Goal: Transaction & Acquisition: Purchase product/service

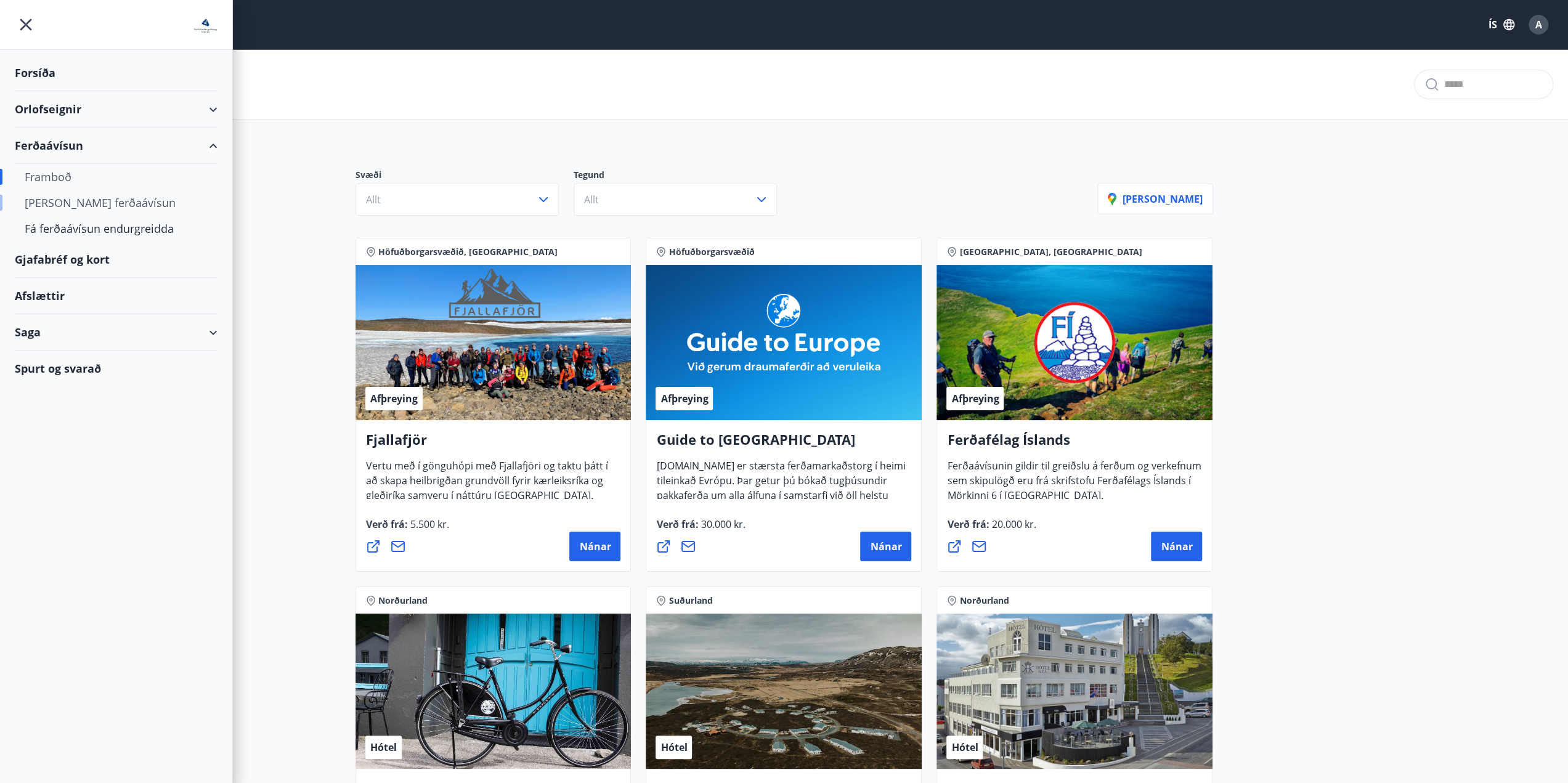
click at [109, 203] on div "[PERSON_NAME] ferðaávísun" at bounding box center [116, 203] width 183 height 26
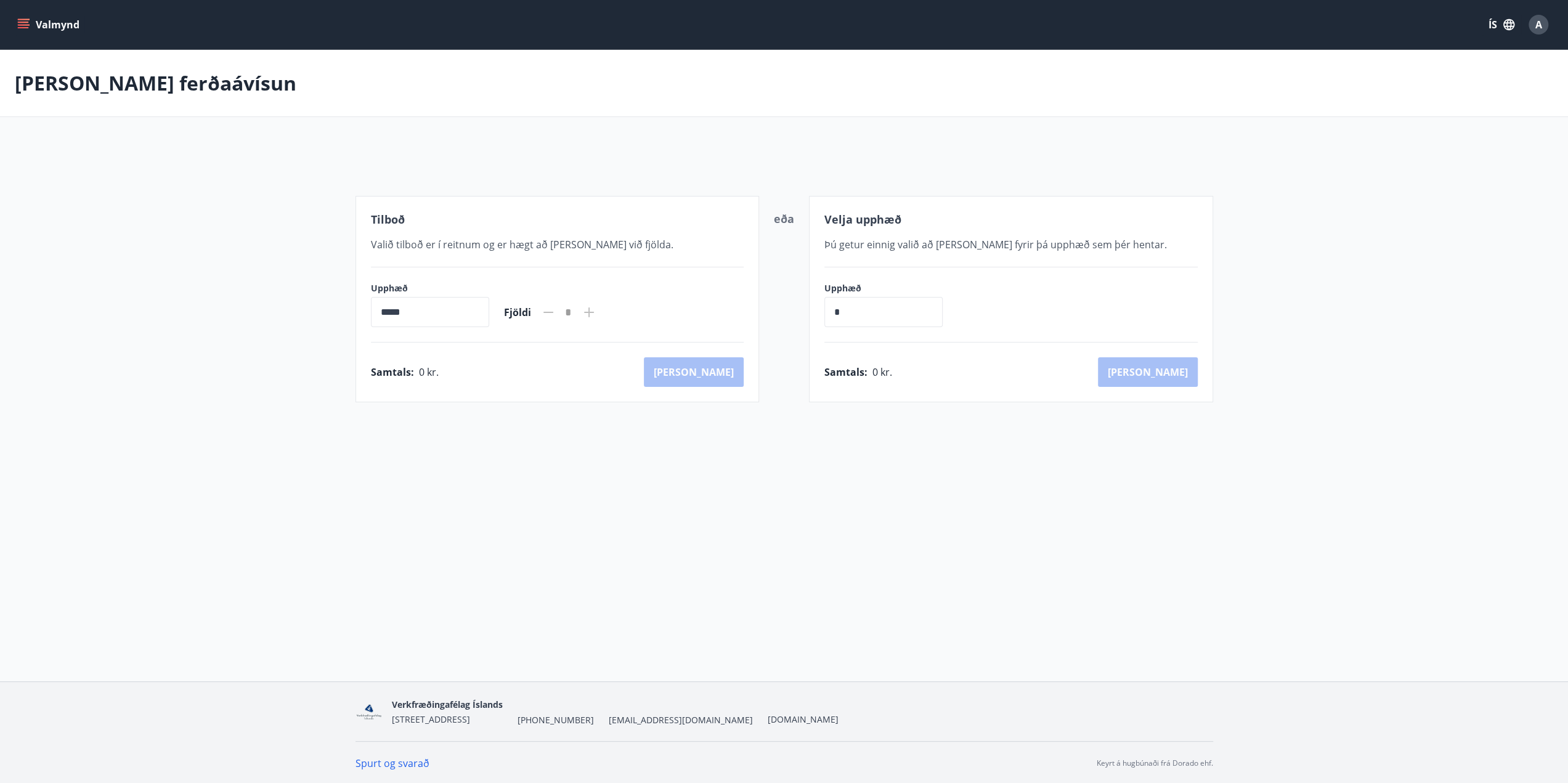
click at [597, 313] on icon at bounding box center [589, 312] width 15 height 15
click at [31, 25] on button "Valmynd" at bounding box center [50, 25] width 69 height 22
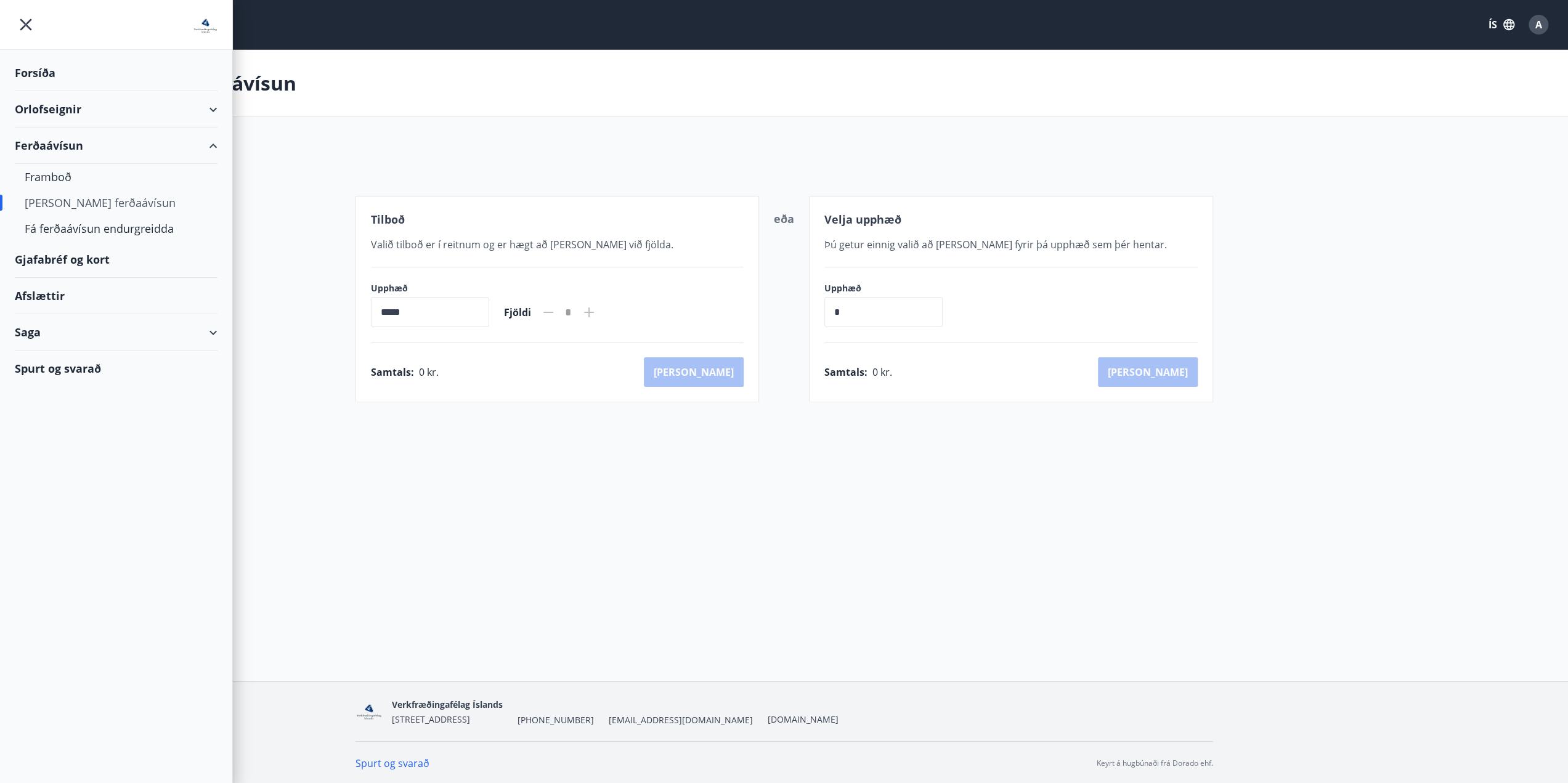
click at [281, 84] on div "[PERSON_NAME] ferðaávísun" at bounding box center [784, 83] width 1568 height 67
